Goal: Information Seeking & Learning: Learn about a topic

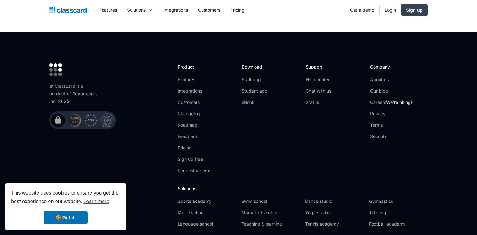
scroll to position [2131, 0]
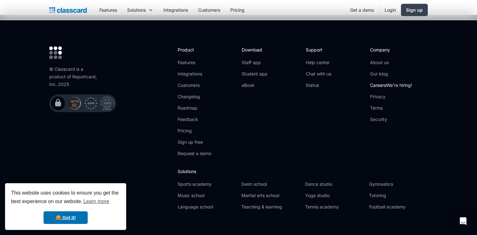
click at [387, 82] on link "Careers We're hiring!" at bounding box center [391, 85] width 42 height 6
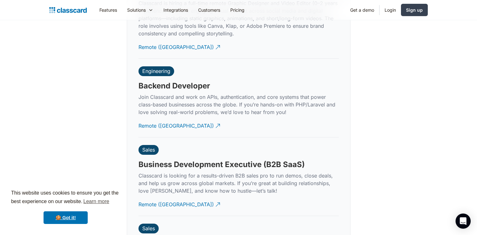
scroll to position [1532, 0]
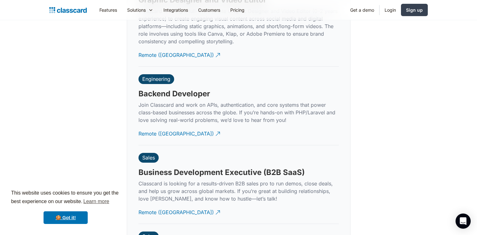
click at [171, 89] on h3 "Backend Developer" at bounding box center [175, 93] width 72 height 9
click at [160, 125] on div "Remote ([GEOGRAPHIC_DATA])" at bounding box center [176, 131] width 75 height 12
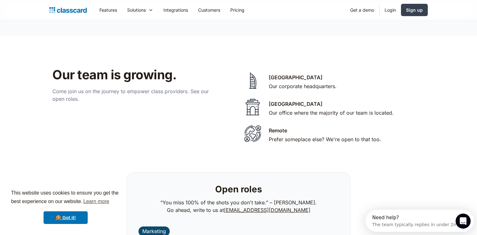
scroll to position [1281, 0]
